Goal: Browse casually

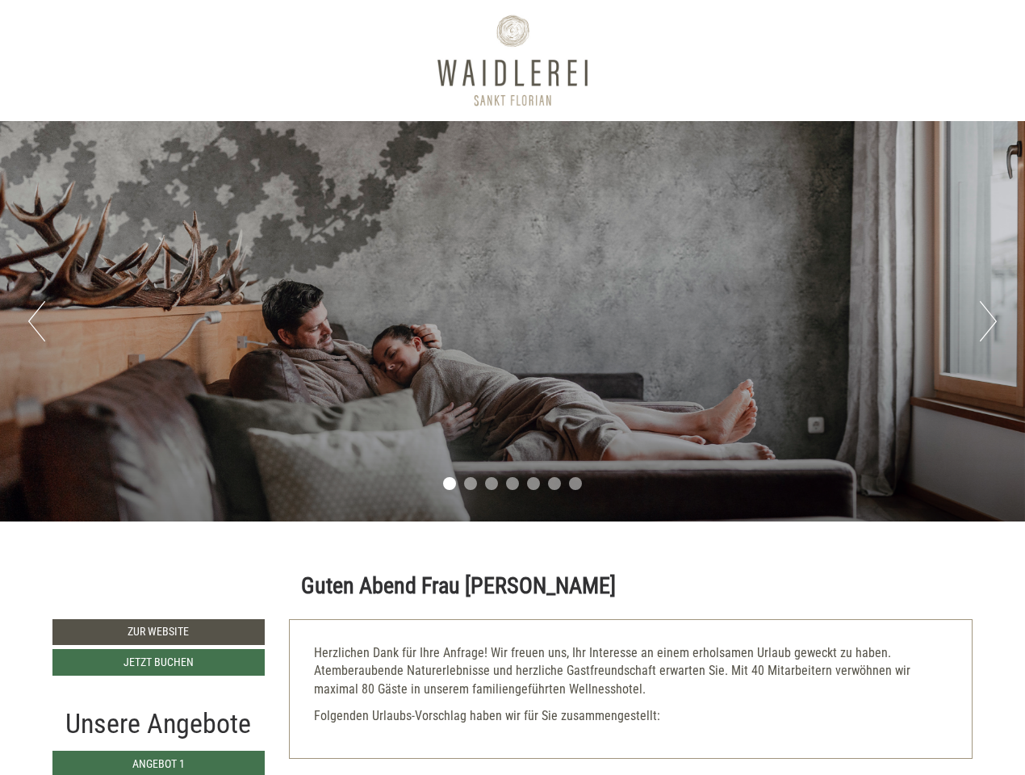
click at [512, 387] on div "Previous Next 1 2 3 4 5 6 7" at bounding box center [512, 321] width 1025 height 400
click at [36, 321] on button "Previous" at bounding box center [36, 321] width 17 height 40
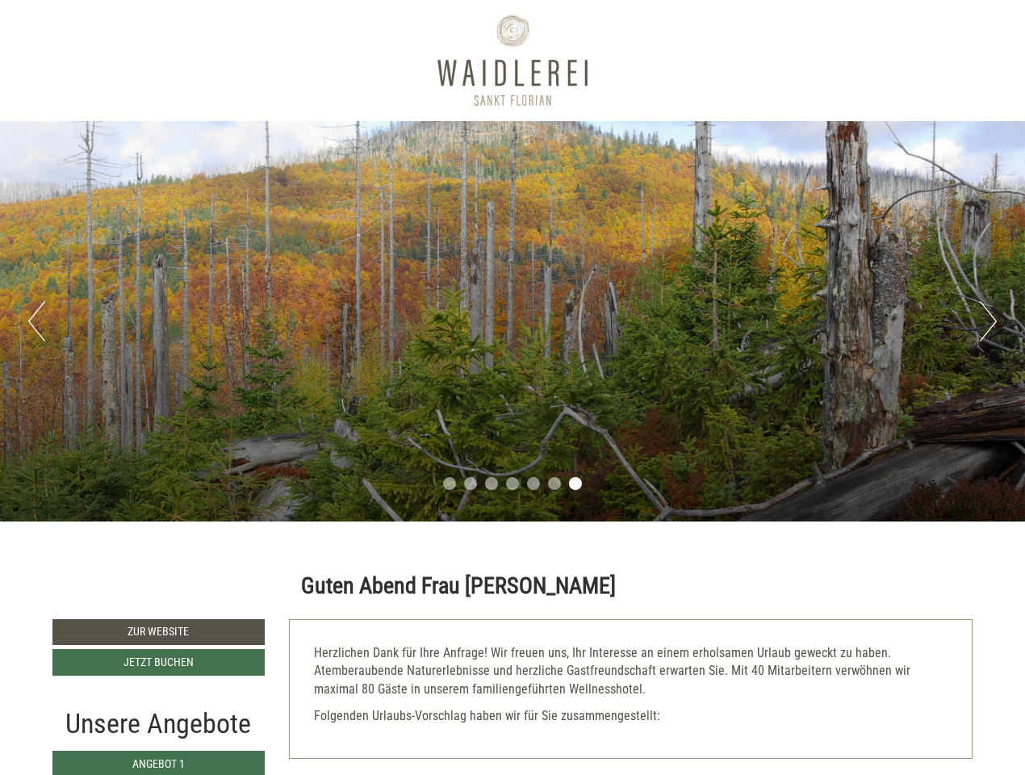
click at [512, 321] on div "Previous Next 1 2 3 4 5 6 7" at bounding box center [512, 321] width 1025 height 400
click at [988, 321] on button "Next" at bounding box center [988, 321] width 17 height 40
click at [449, 483] on li "1" at bounding box center [449, 483] width 13 height 13
click at [470, 483] on li "2" at bounding box center [470, 483] width 13 height 13
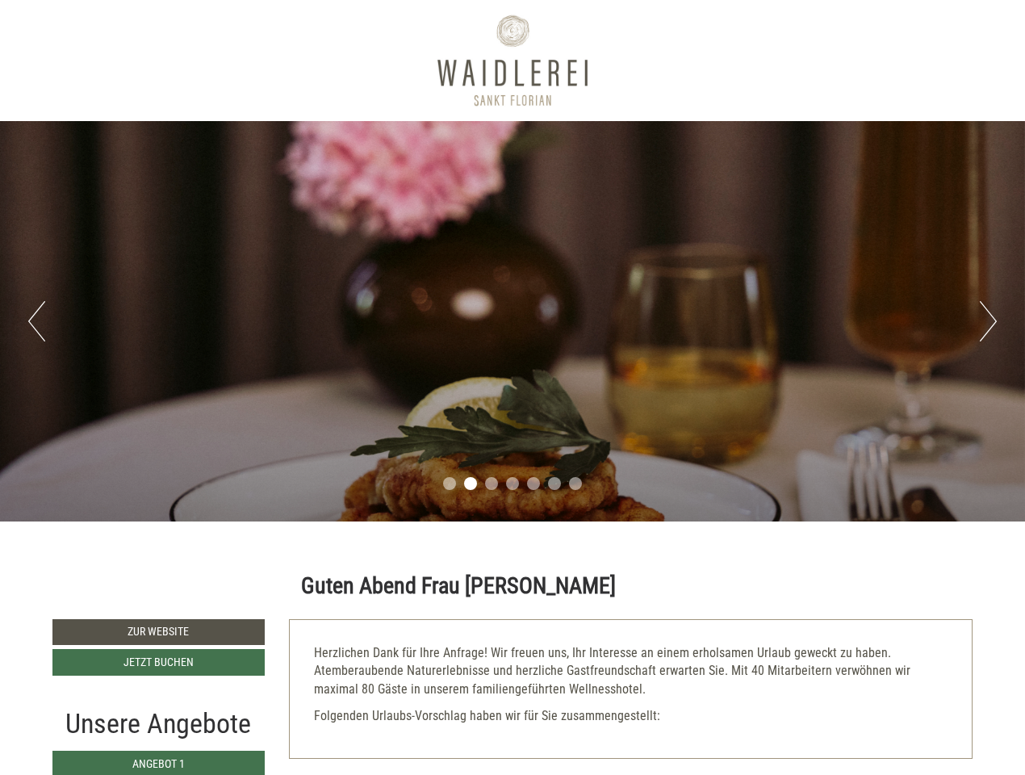
click at [491, 483] on li "3" at bounding box center [491, 483] width 13 height 13
click at [512, 483] on li "4" at bounding box center [512, 483] width 13 height 13
click at [533, 483] on li "5" at bounding box center [533, 483] width 13 height 13
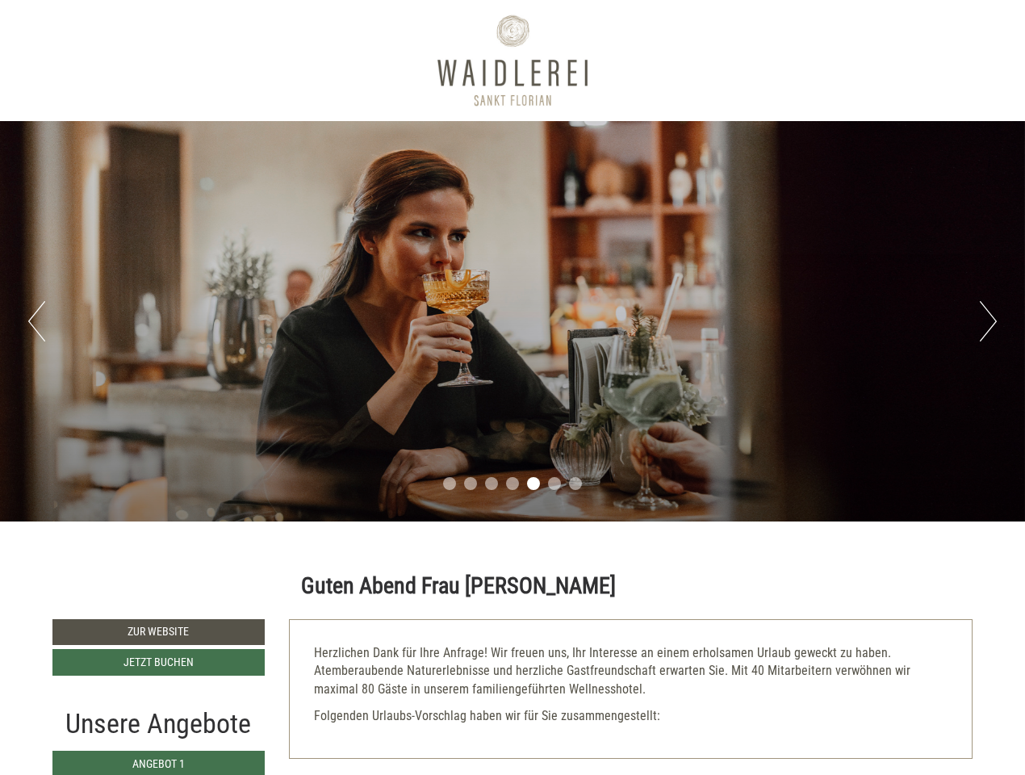
click at [554, 483] on li "6" at bounding box center [554, 483] width 13 height 13
